Goal: Transaction & Acquisition: Purchase product/service

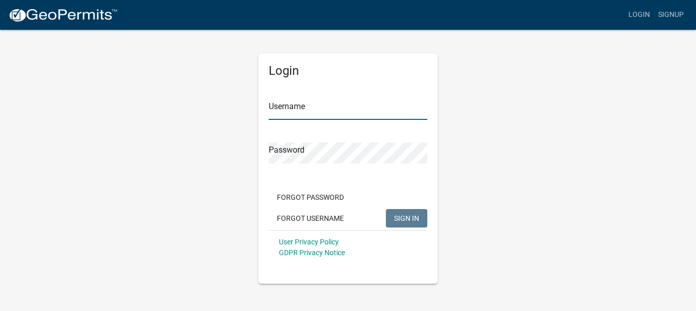
type input "[EMAIL_ADDRESS][DOMAIN_NAME]"
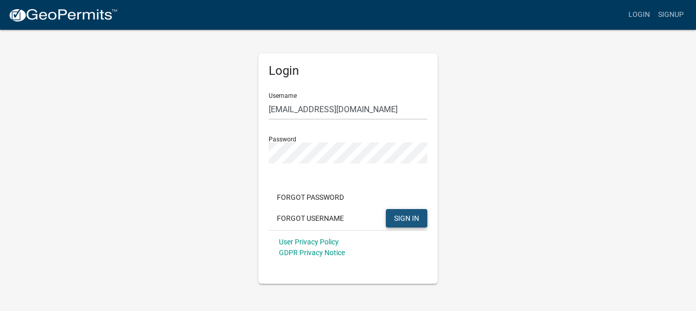
click at [404, 219] on span "SIGN IN" at bounding box center [406, 217] width 25 height 8
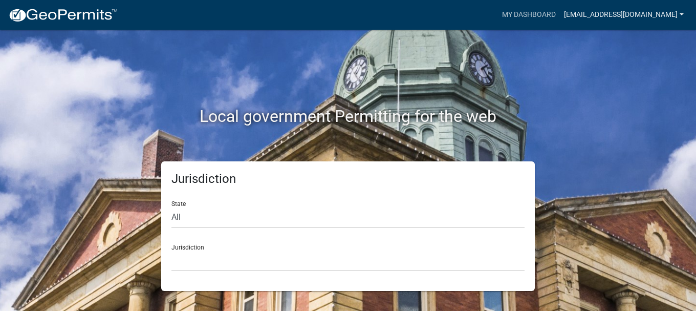
click at [625, 13] on link "[EMAIL_ADDRESS][DOMAIN_NAME]" at bounding box center [624, 14] width 128 height 19
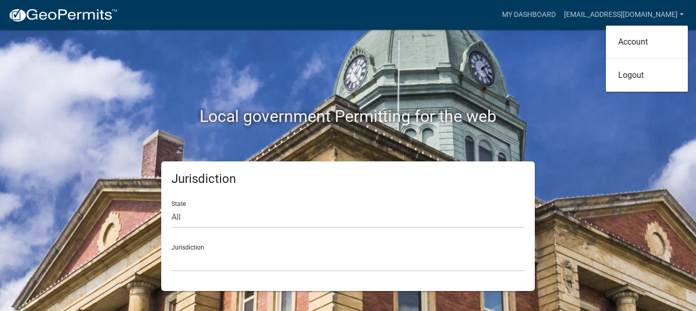
click at [567, 48] on div "Local government Permitting for the web" at bounding box center [348, 95] width 584 height 131
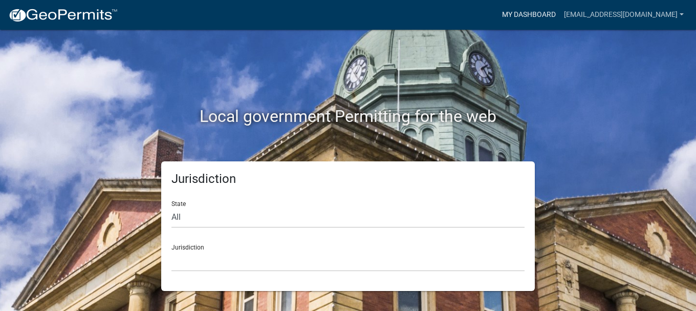
click at [560, 14] on link "My Dashboard" at bounding box center [529, 14] width 62 height 19
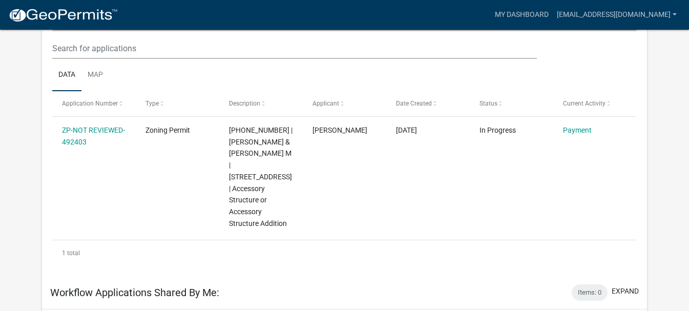
scroll to position [114, 0]
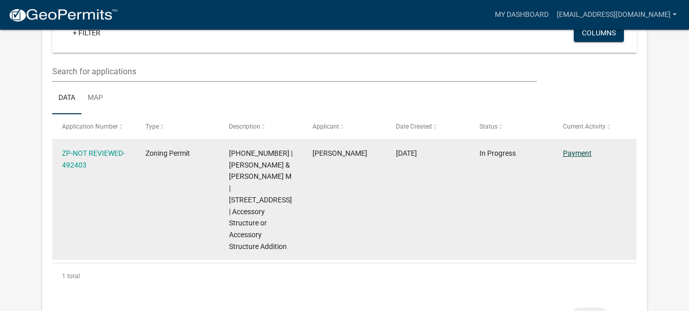
click at [566, 154] on link "Payment" at bounding box center [577, 153] width 29 height 8
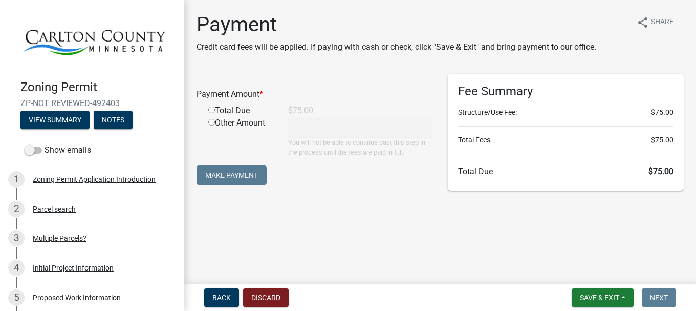
click at [212, 108] on input "radio" at bounding box center [211, 109] width 7 height 7
radio input "true"
type input "75"
click at [239, 177] on button "Make Payment" at bounding box center [232, 174] width 70 height 19
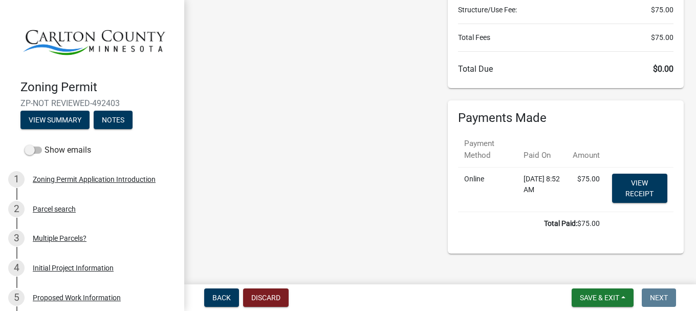
scroll to position [116, 0]
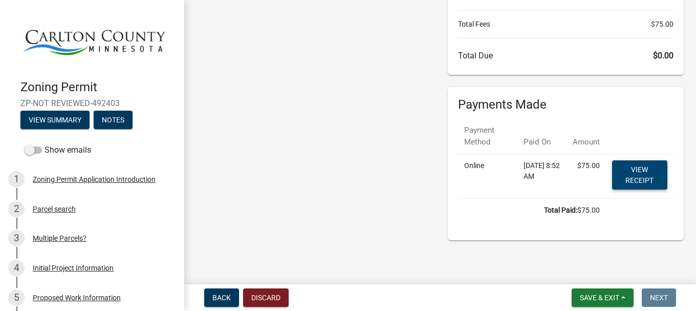
click at [631, 182] on link "View receipt" at bounding box center [639, 174] width 55 height 29
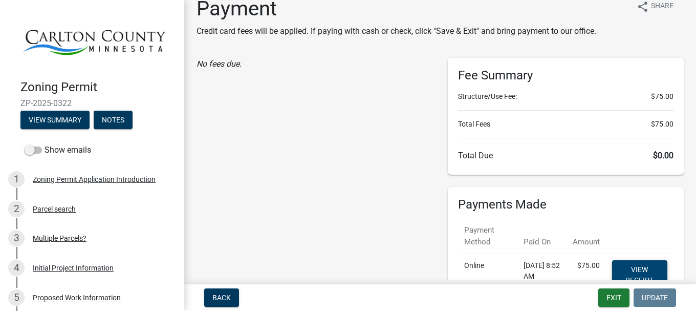
scroll to position [0, 0]
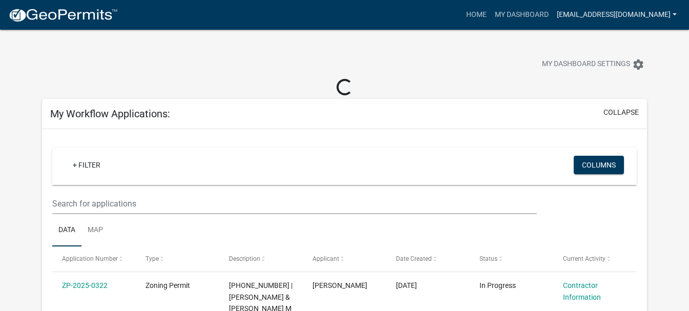
click at [645, 14] on link "[EMAIL_ADDRESS][DOMAIN_NAME]" at bounding box center [616, 14] width 128 height 19
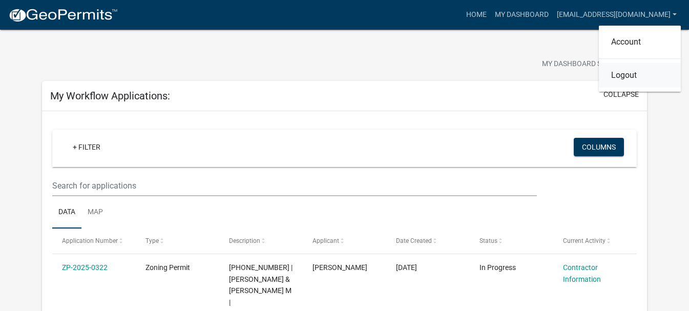
click at [625, 74] on link "Logout" at bounding box center [640, 75] width 82 height 25
